Goal: Information Seeking & Learning: Learn about a topic

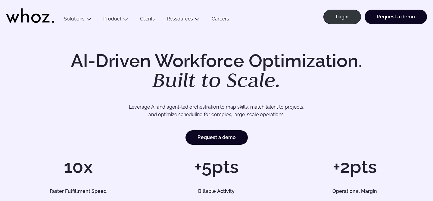
click at [223, 20] on link "Careers" at bounding box center [219, 20] width 29 height 8
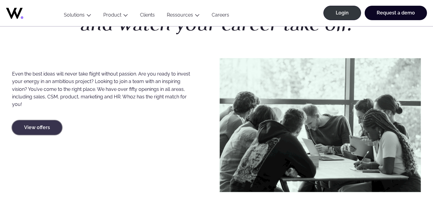
click at [40, 129] on link "View offers" at bounding box center [37, 127] width 50 height 14
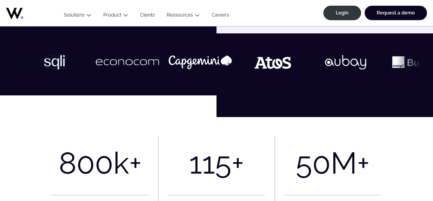
scroll to position [205, 0]
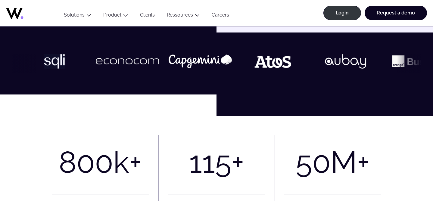
click at [226, 14] on link "Careers" at bounding box center [219, 16] width 29 height 8
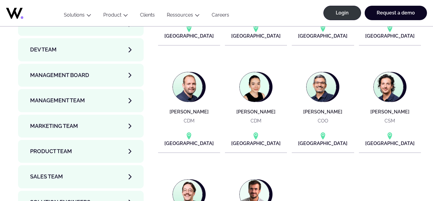
scroll to position [2072, 0]
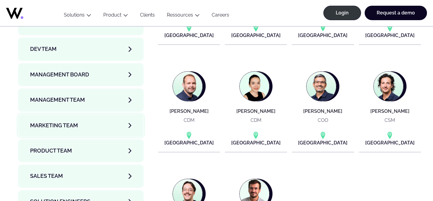
click at [65, 121] on span "Marketing Team" at bounding box center [54, 125] width 48 height 8
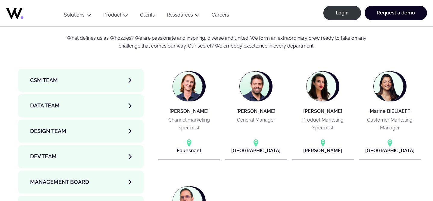
scroll to position [1965, 0]
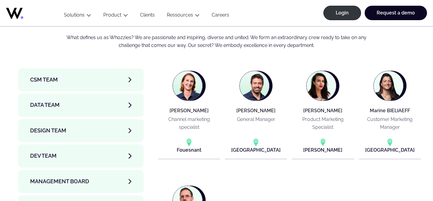
drag, startPoint x: 167, startPoint y: 104, endPoint x: 205, endPoint y: 110, distance: 38.4
click at [205, 116] on p "Channel marketing specialist" at bounding box center [188, 123] width 57 height 15
copy p "Channel marketing specialist"
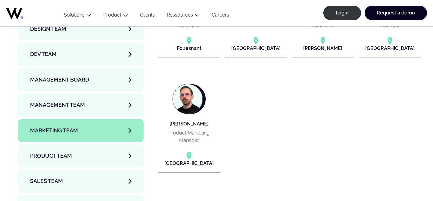
scroll to position [2071, 0]
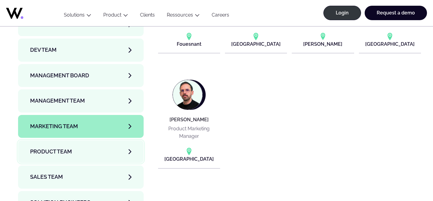
click at [71, 147] on span "Product team" at bounding box center [51, 151] width 42 height 8
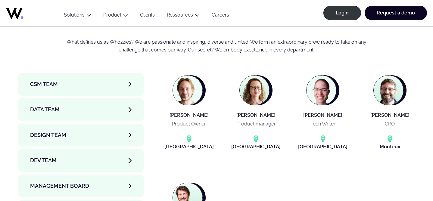
scroll to position [1959, 0]
